Goal: Transaction & Acquisition: Subscribe to service/newsletter

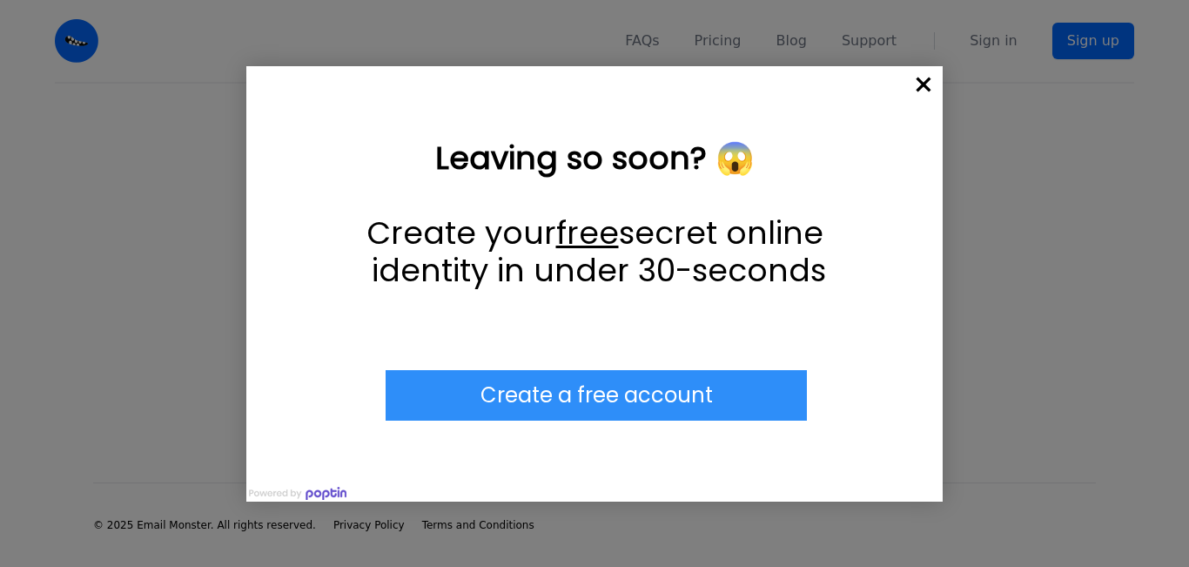
click at [637, 82] on span "×" at bounding box center [923, 85] width 38 height 38
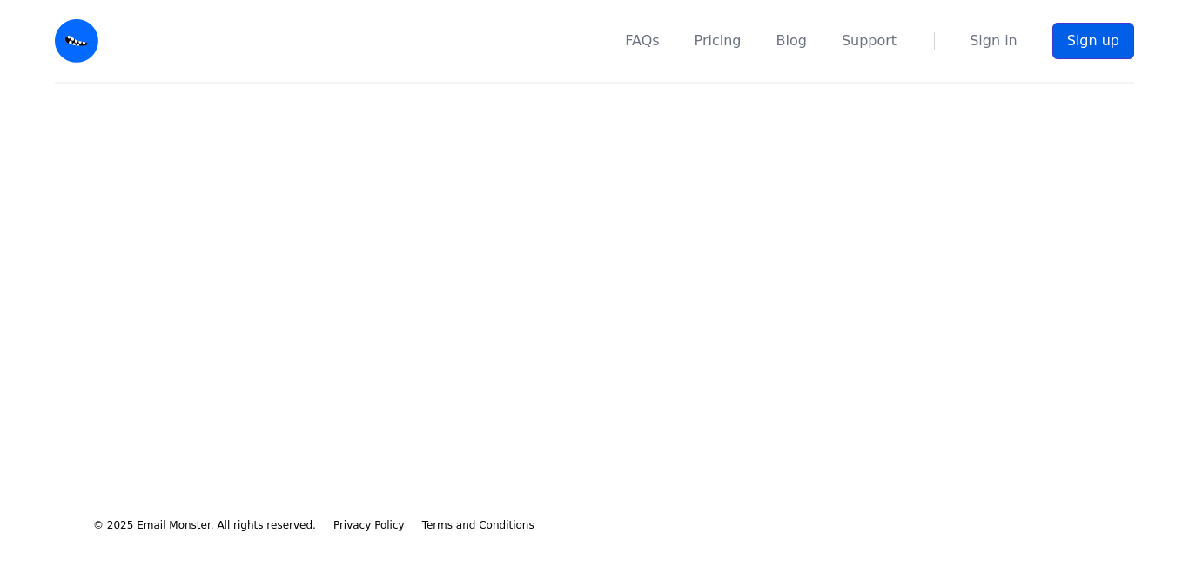
click at [637, 47] on link "Sign up" at bounding box center [1093, 41] width 82 height 37
click at [1108, 47] on link "Sign up" at bounding box center [1093, 41] width 82 height 37
